Goal: Task Accomplishment & Management: Use online tool/utility

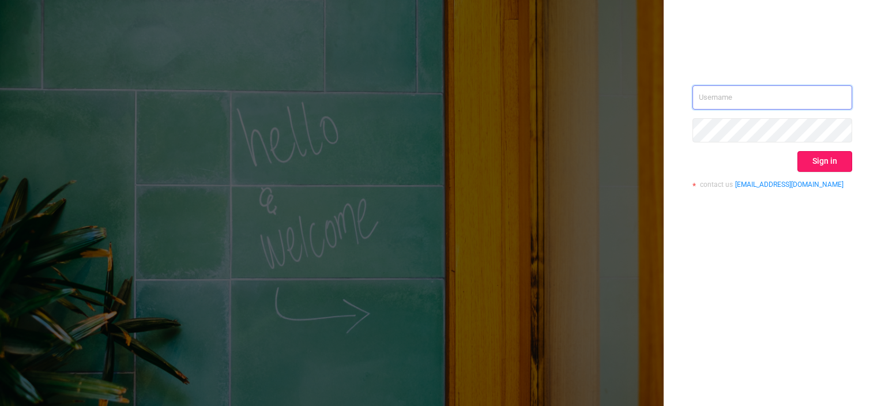
type input "[PERSON_NAME][EMAIL_ADDRESS][DOMAIN_NAME]"
click at [813, 158] on button "Sign in" at bounding box center [824, 161] width 55 height 21
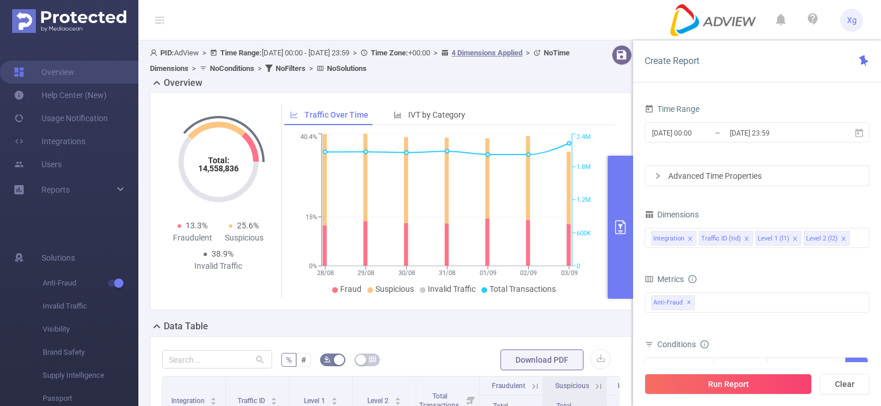
drag, startPoint x: 726, startPoint y: 383, endPoint x: 795, endPoint y: 178, distance: 217.0
click at [795, 178] on div "Create Report Time Range [DATE] 00:00 _ [DATE] 23:59 Advanced Time Properties D…" at bounding box center [757, 223] width 248 height 366
click at [810, 136] on input "[DATE] 23:59" at bounding box center [775, 133] width 93 height 16
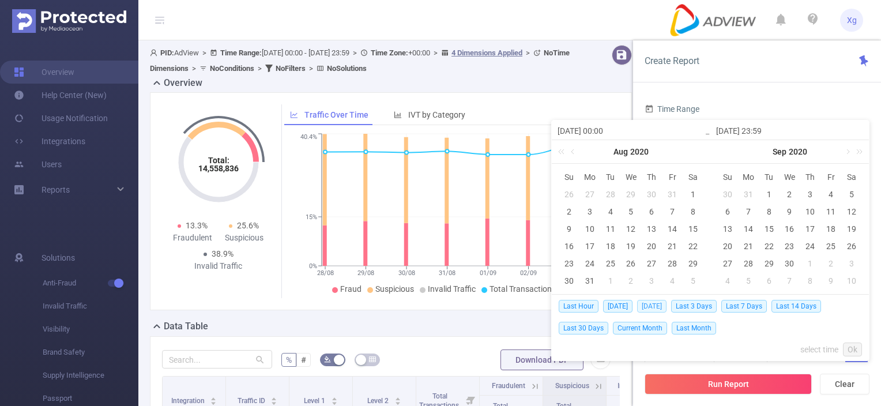
click at [652, 305] on span "[DATE]" at bounding box center [651, 306] width 29 height 13
type input "[DATE] 00:00"
type input "[DATE] 23:59"
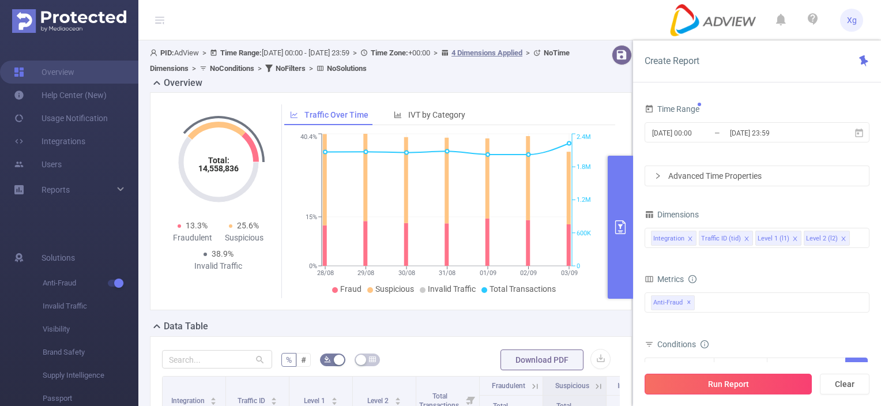
click at [756, 383] on button "Run Report" at bounding box center [728, 384] width 167 height 21
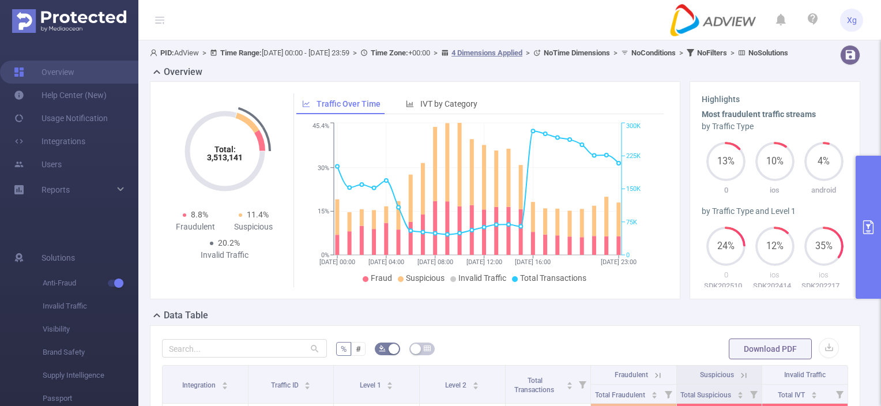
scroll to position [115, 0]
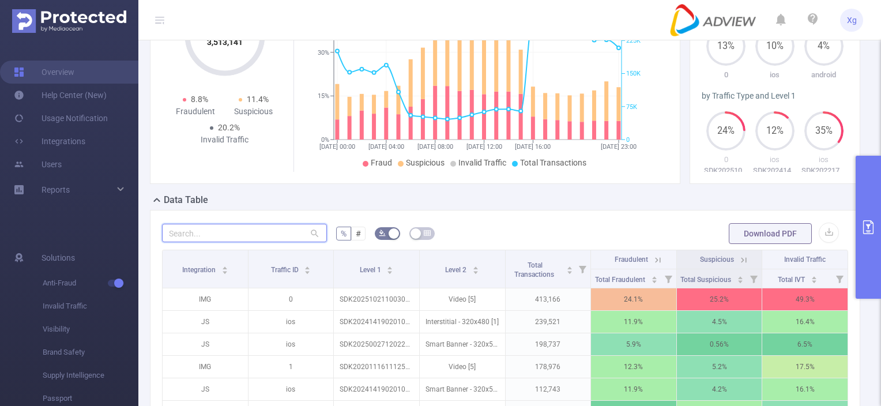
click at [240, 238] on input "text" at bounding box center [244, 233] width 165 height 18
paste input "sdk20251021100302ytwiya4hooryady"
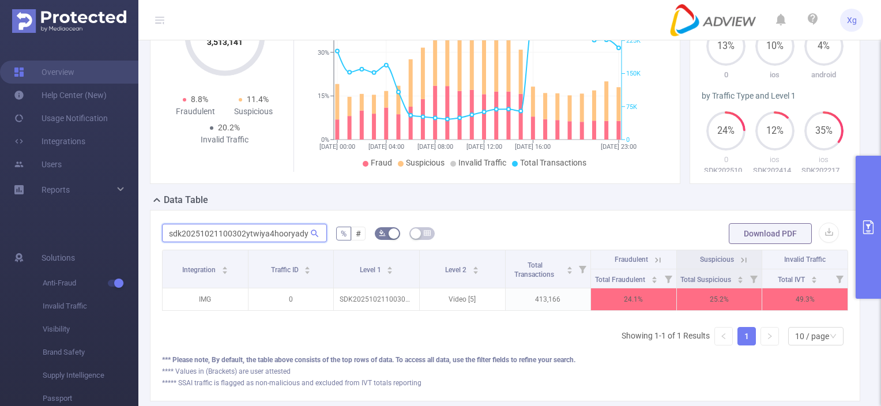
type input "sdk20251021100302ytwiya4hooryady"
click at [653, 265] on icon at bounding box center [658, 260] width 10 height 10
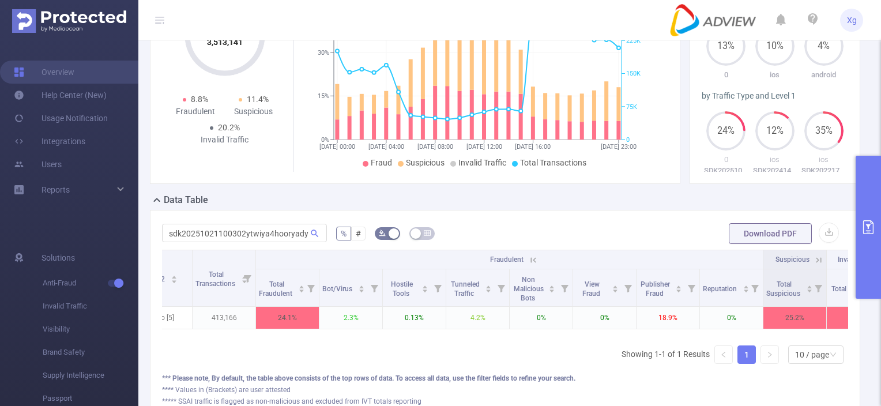
scroll to position [0, 277]
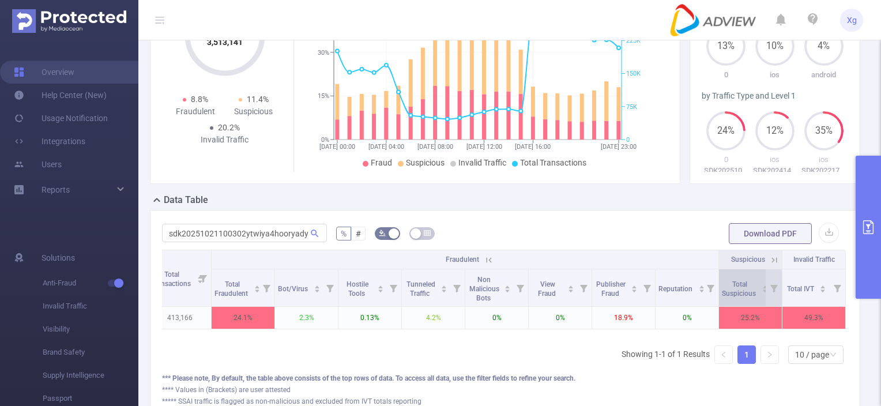
click at [762, 290] on icon "icon: caret-up" at bounding box center [765, 287] width 6 height 6
click at [766, 296] on icon at bounding box center [774, 287] width 16 height 37
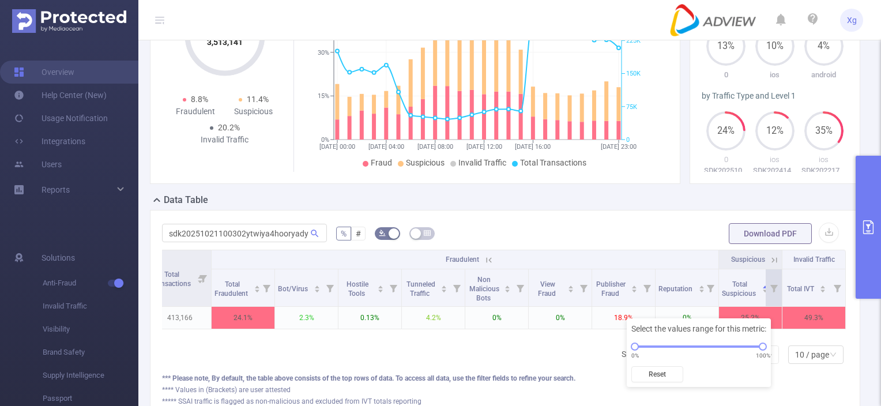
click at [769, 265] on icon at bounding box center [774, 260] width 10 height 10
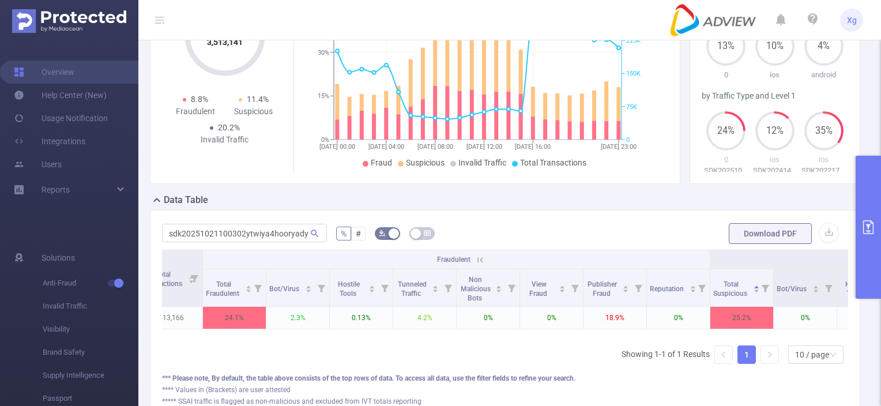
scroll to position [0, 0]
